Goal: Task Accomplishment & Management: Complete application form

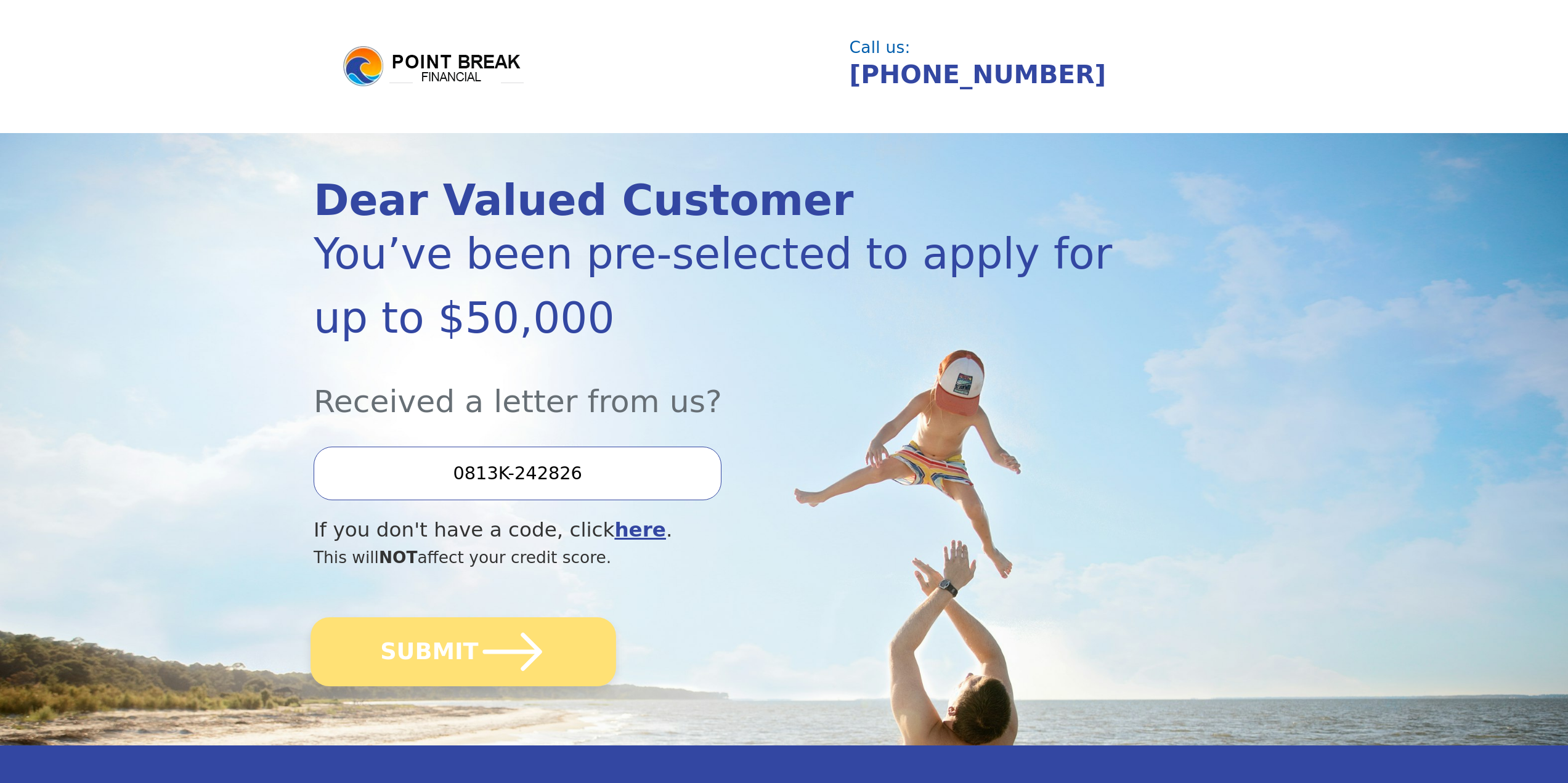
click at [479, 654] on icon "submit" at bounding box center [512, 651] width 68 height 68
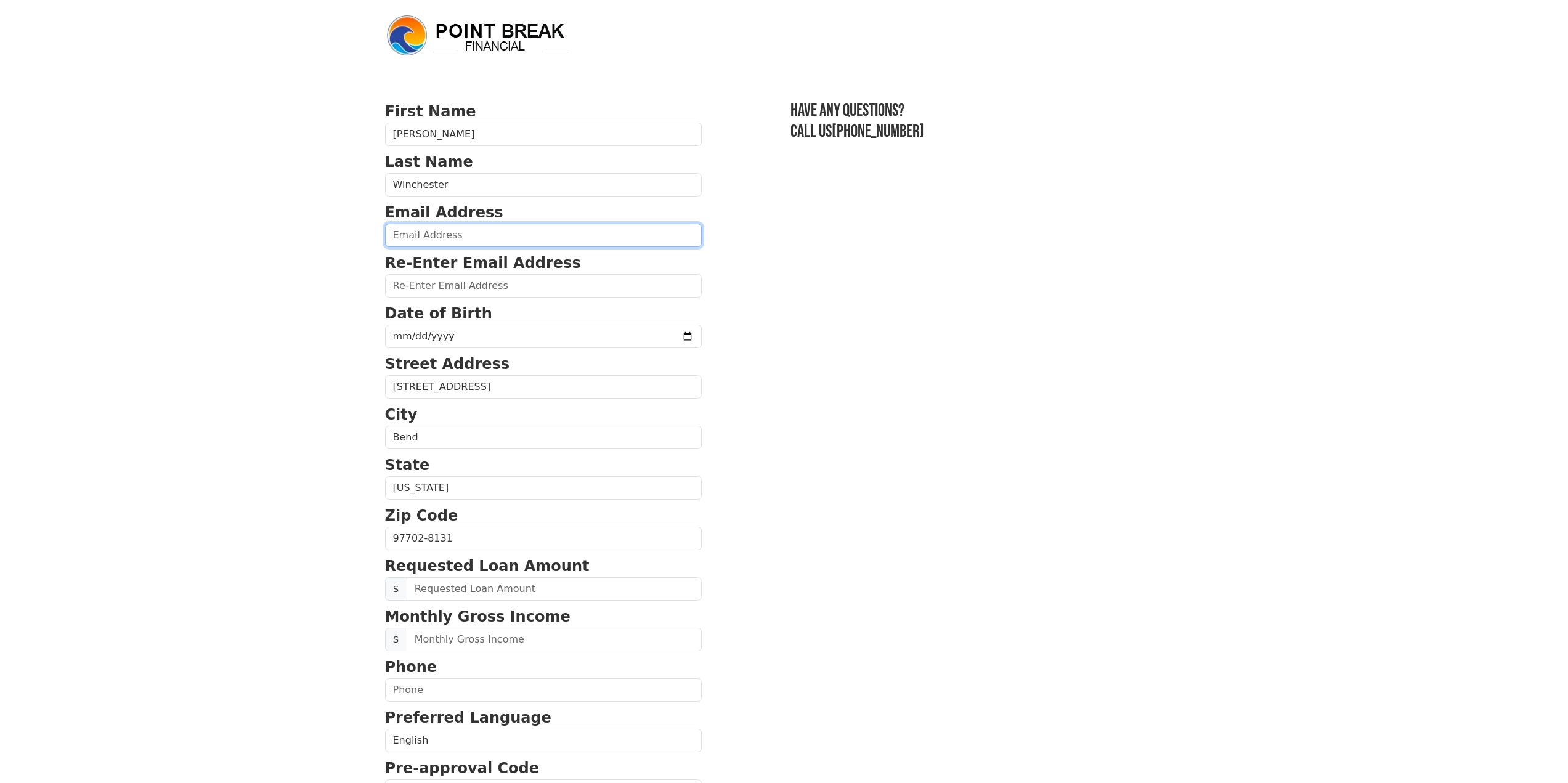
click at [517, 237] on input "email" at bounding box center [543, 235] width 317 height 23
type input "[PERSON_NAME][EMAIL_ADDRESS][DOMAIN_NAME]"
type input "[PHONE_NUMBER]"
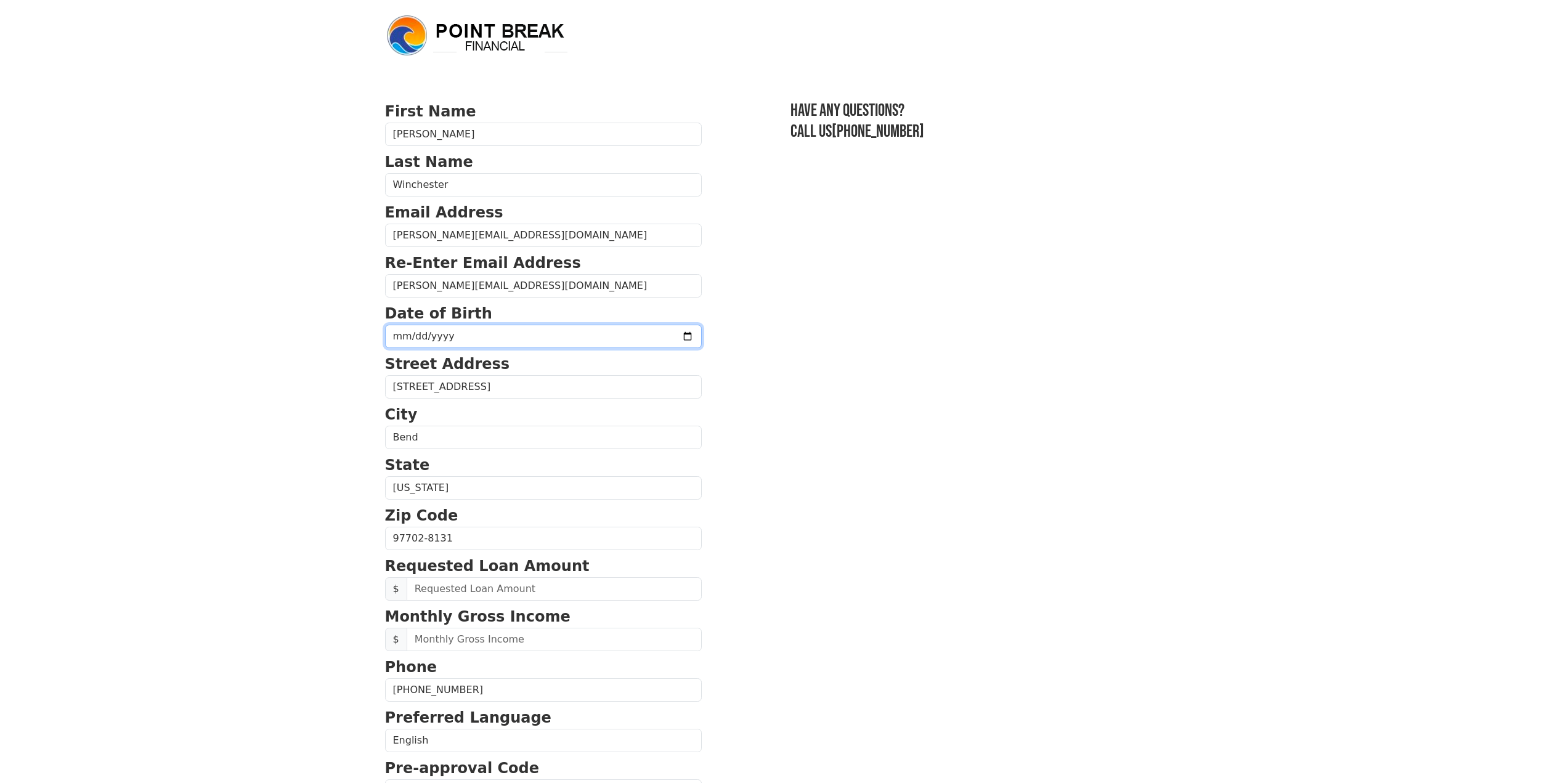
click at [523, 334] on input "date" at bounding box center [543, 337] width 317 height 23
type input "[DATE]"
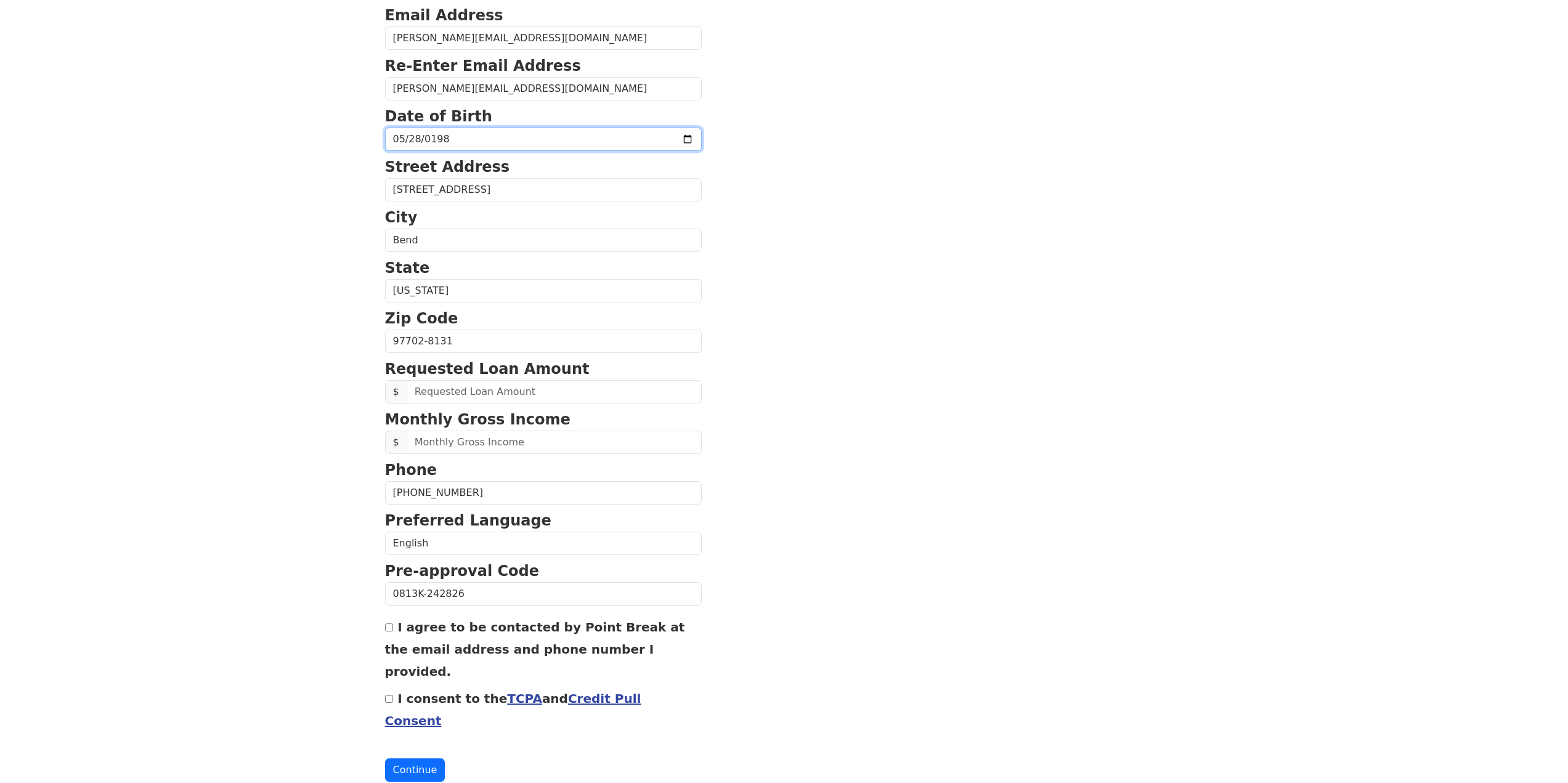
scroll to position [197, 0]
drag, startPoint x: 565, startPoint y: 393, endPoint x: 694, endPoint y: 374, distance: 130.4
click at [565, 393] on input "text" at bounding box center [554, 391] width 295 height 23
type input "10,000.00"
click at [576, 441] on input "text" at bounding box center [554, 441] width 295 height 23
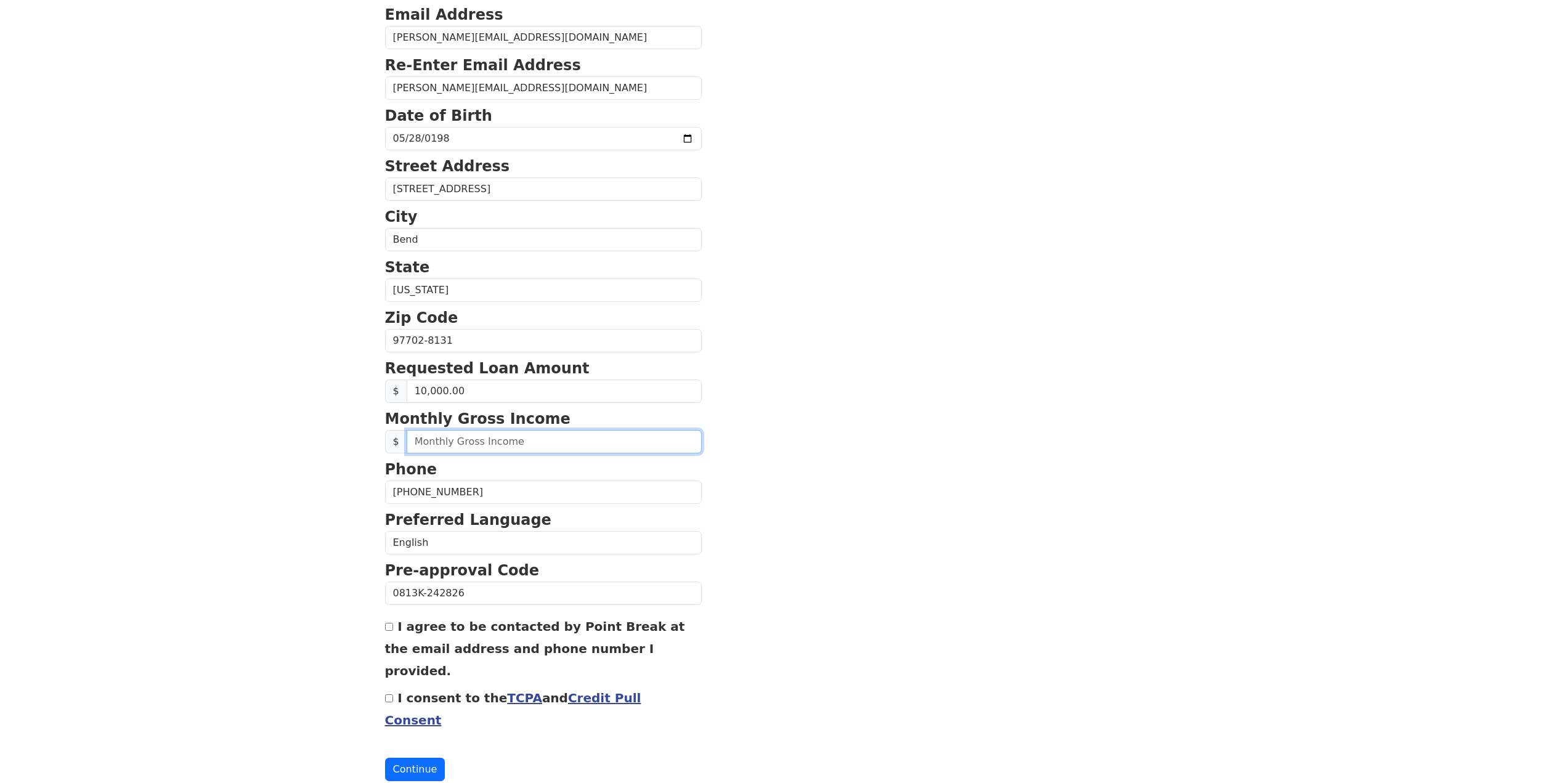
click at [495, 446] on input "text" at bounding box center [554, 441] width 295 height 23
type input "11,400.00"
click at [855, 524] on section "First Name [PERSON_NAME] Last Name [GEOGRAPHIC_DATA] Email Address [PERSON_NAME…" at bounding box center [784, 342] width 799 height 878
click at [393, 694] on input "I consent to the TCPA and Credit Pull Consent" at bounding box center [388, 698] width 8 height 8
checkbox input "true"
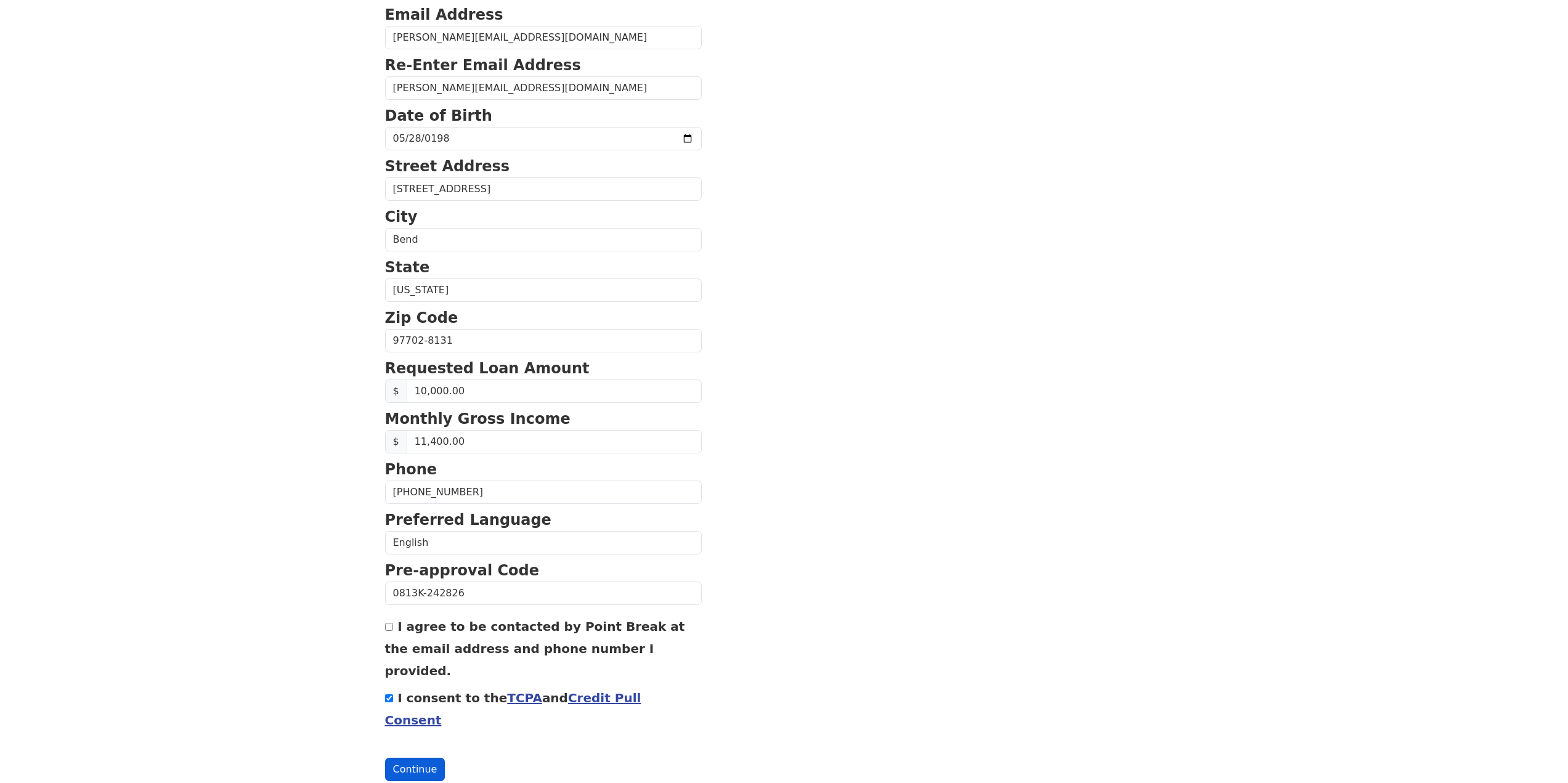
click at [430, 758] on button "Continue" at bounding box center [415, 769] width 60 height 23
click at [391, 628] on input "I agree to be contacted by Point Break at the email address and phone number I …" at bounding box center [388, 626] width 8 height 8
checkbox input "true"
click at [423, 758] on button "Continue" at bounding box center [415, 769] width 60 height 23
